Goal: Contribute content

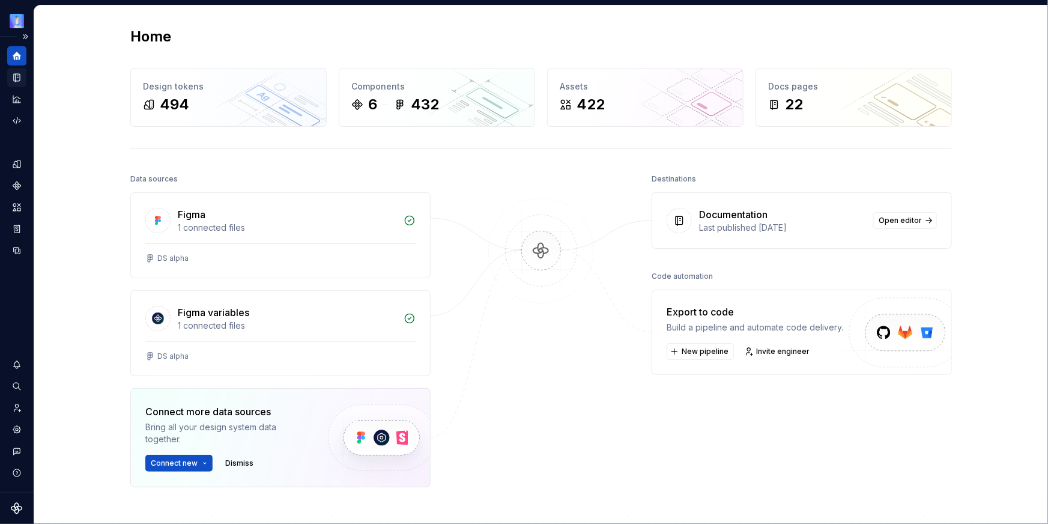
click at [17, 72] on icon "Documentation" at bounding box center [16, 77] width 11 height 11
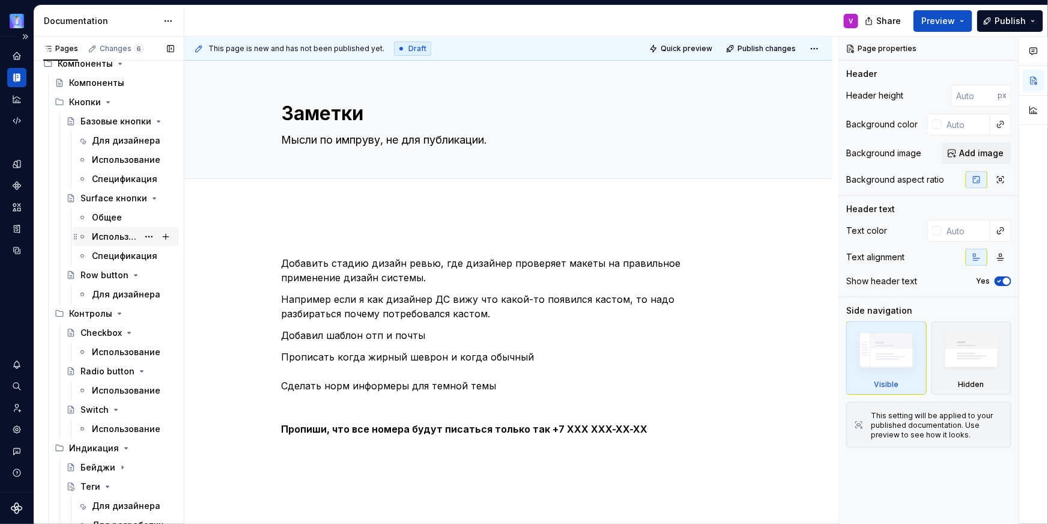
scroll to position [194, 0]
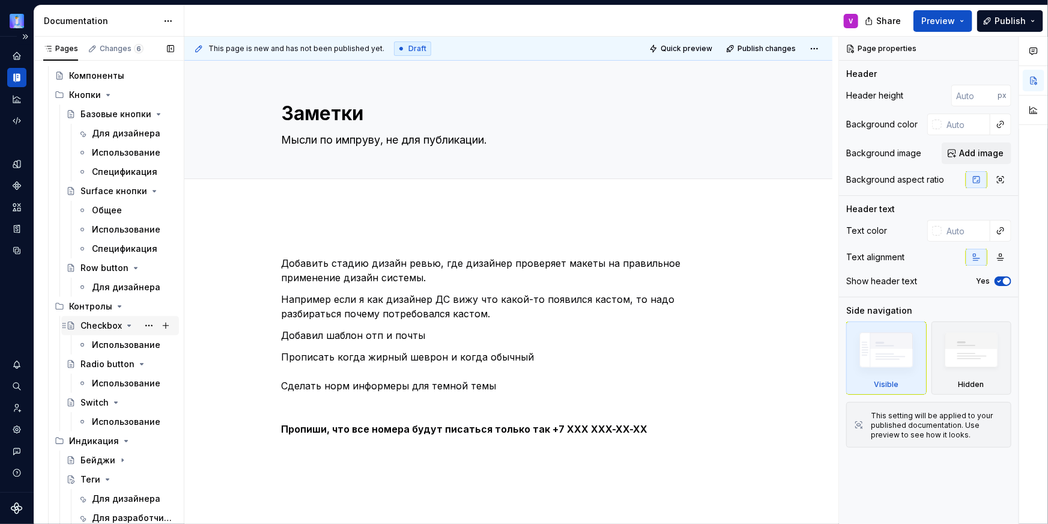
click at [91, 321] on div "Checkbox" at bounding box center [100, 325] width 41 height 12
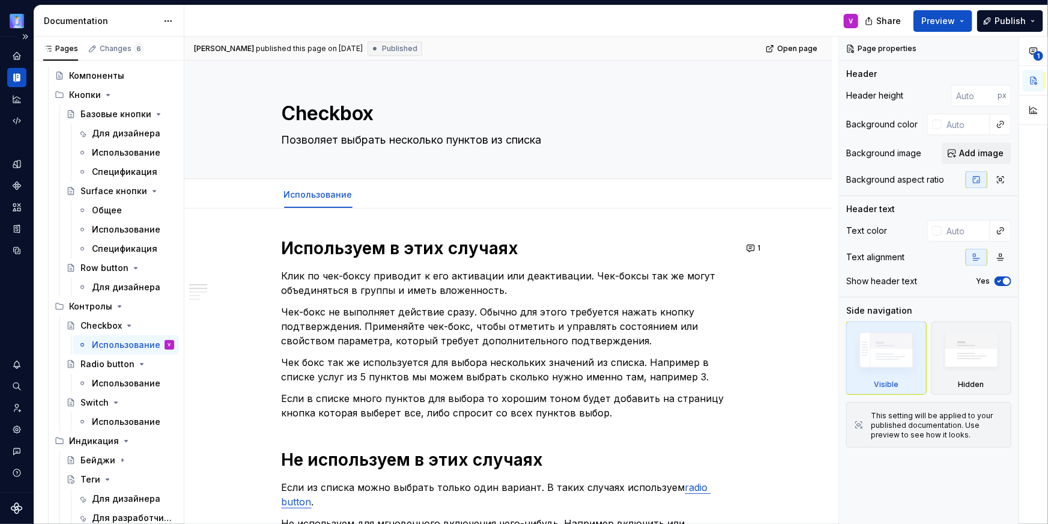
type textarea "*"
